Goal: Navigation & Orientation: Find specific page/section

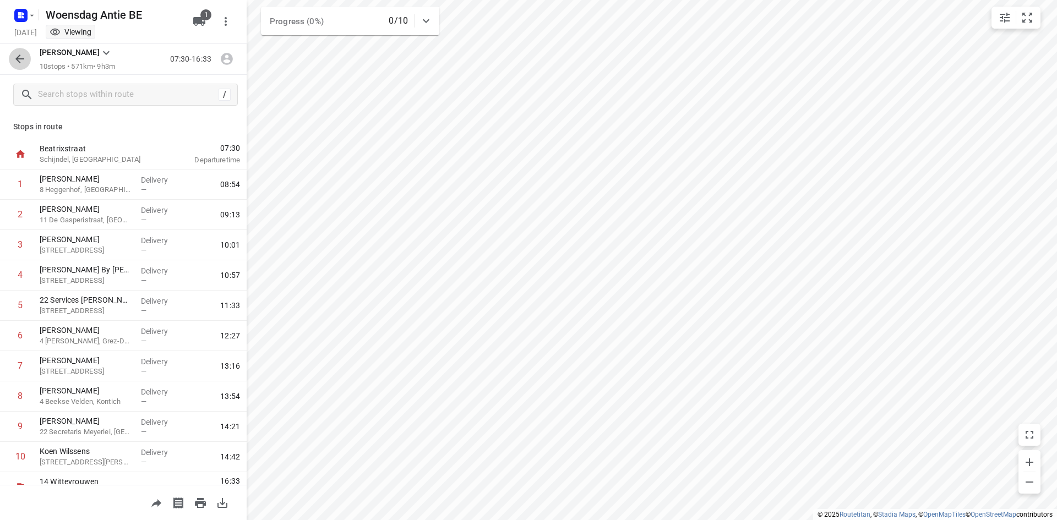
click at [24, 57] on icon "button" at bounding box center [19, 58] width 13 height 13
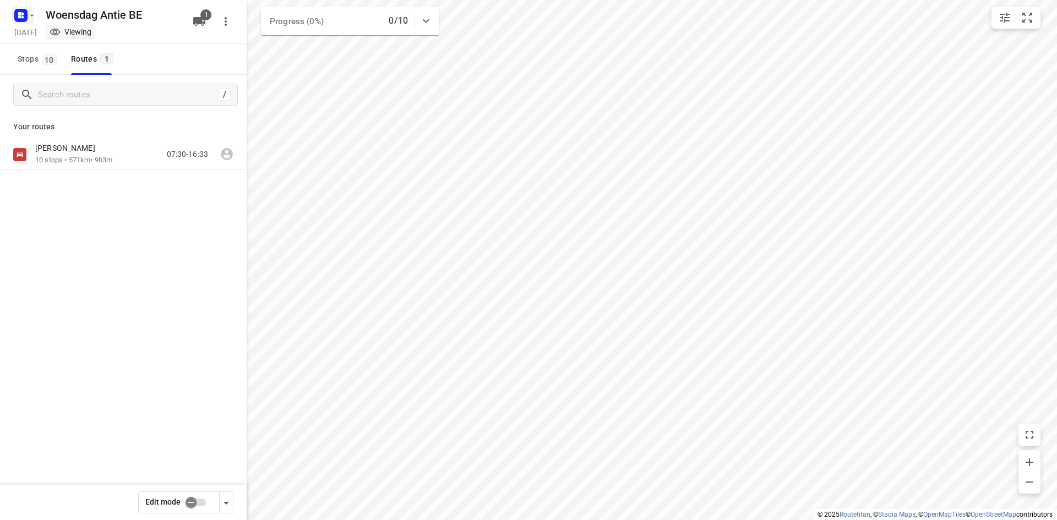
click at [20, 14] on icon "button" at bounding box center [19, 13] width 3 height 3
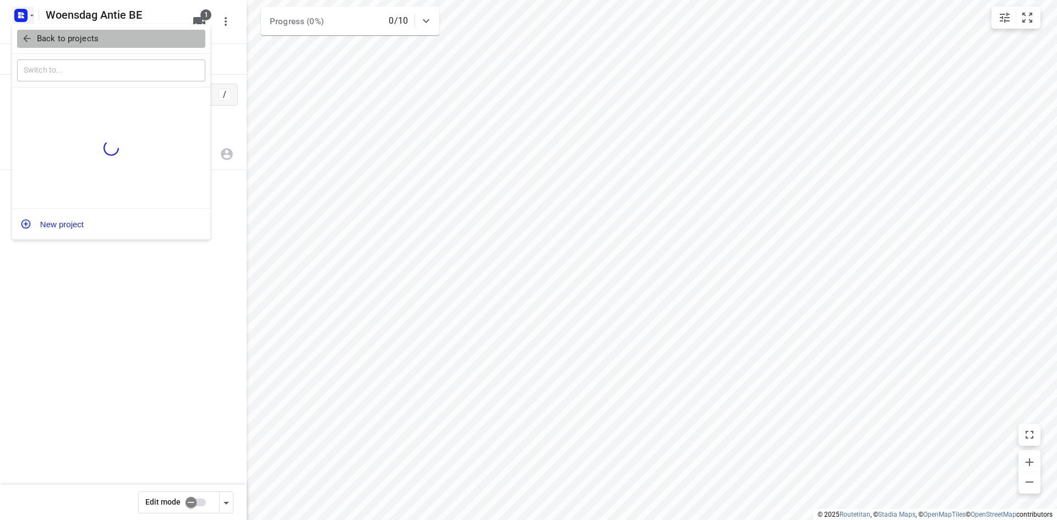
click at [45, 41] on p "Back to projects" at bounding box center [68, 38] width 62 height 13
